Goal: Find specific page/section: Find specific page/section

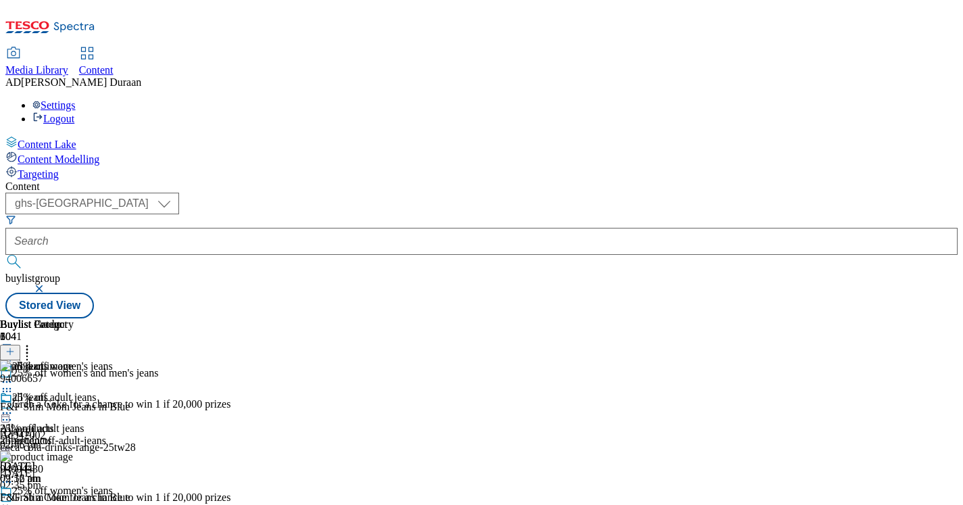
select select "ghs-uk"
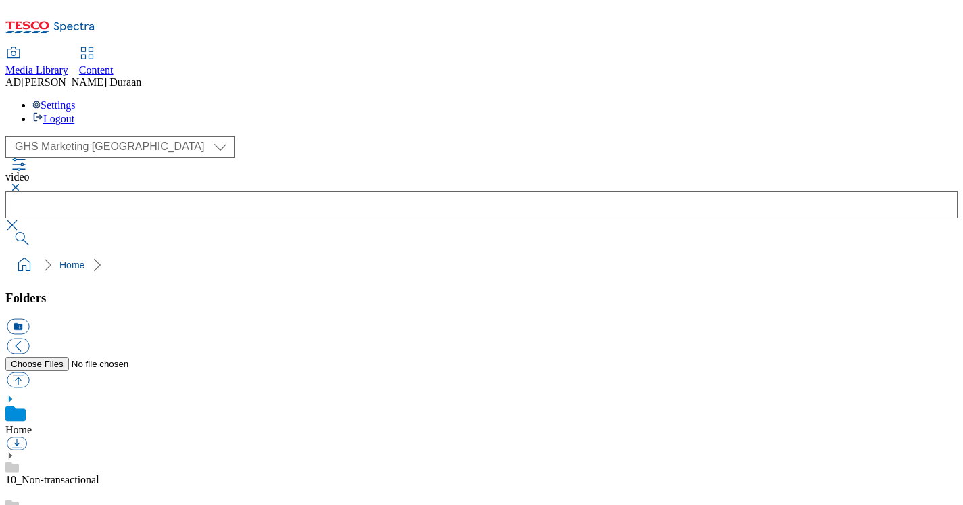
select select "flare-ghs-mktg"
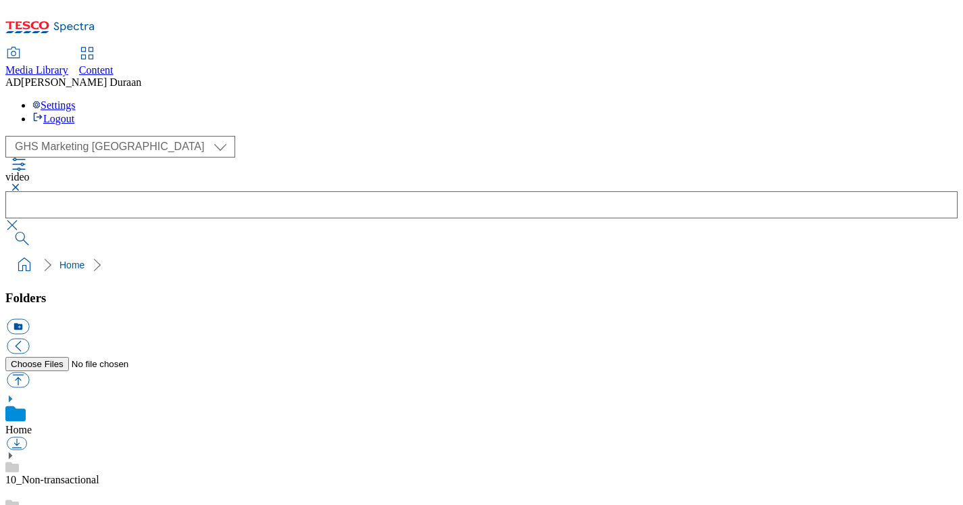
scroll to position [636, 0]
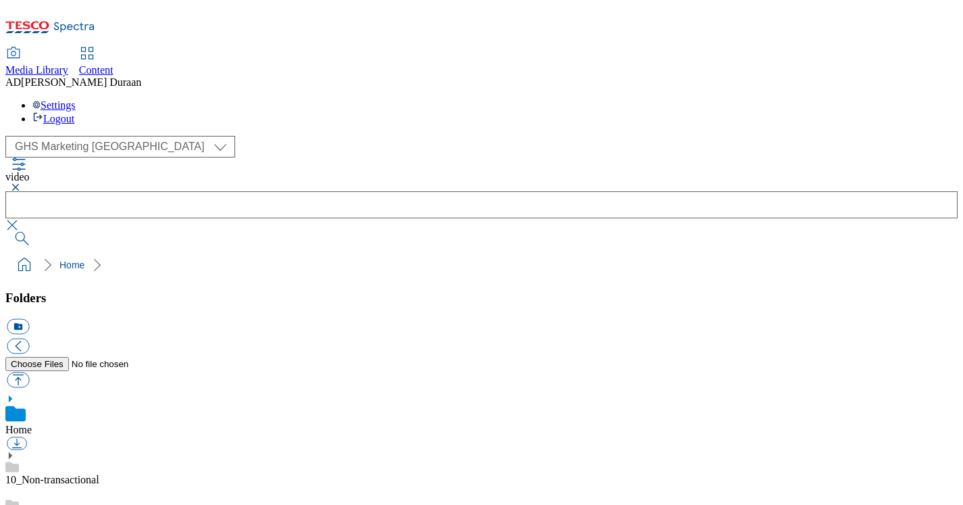
scroll to position [1069, 0]
